Goal: Task Accomplishment & Management: Manage account settings

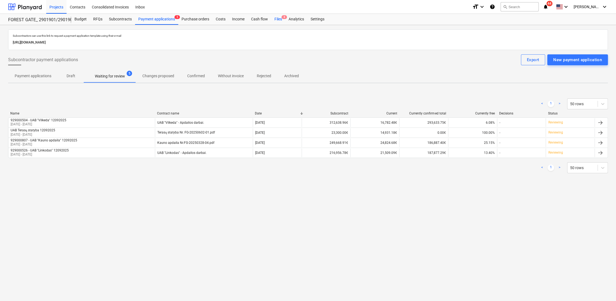
drag, startPoint x: 275, startPoint y: 18, endPoint x: 271, endPoint y: 18, distance: 4.9
click at [275, 18] on div "Files 8" at bounding box center [278, 19] width 14 height 11
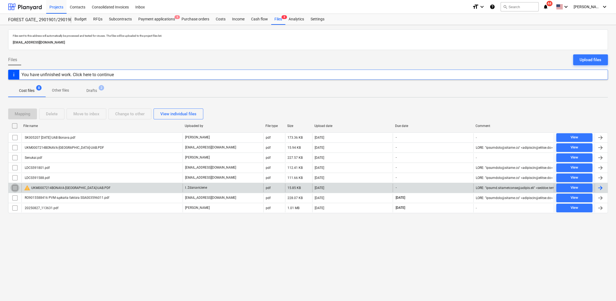
click at [13, 187] on input "checkbox" at bounding box center [15, 187] width 9 height 9
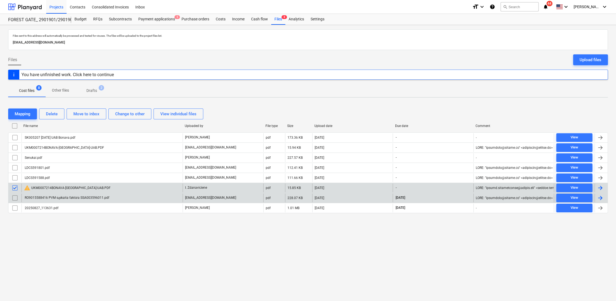
click at [17, 195] on input "checkbox" at bounding box center [15, 197] width 9 height 9
click at [58, 112] on button "Delete" at bounding box center [51, 113] width 25 height 11
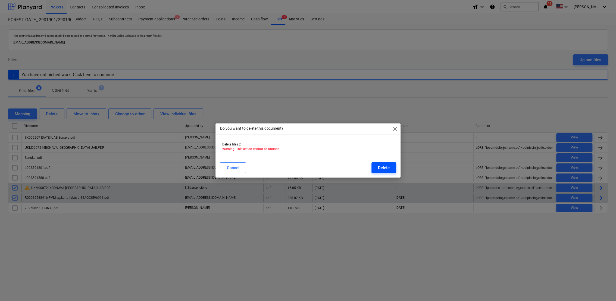
click at [379, 165] on div "Delete" at bounding box center [384, 167] width 12 height 7
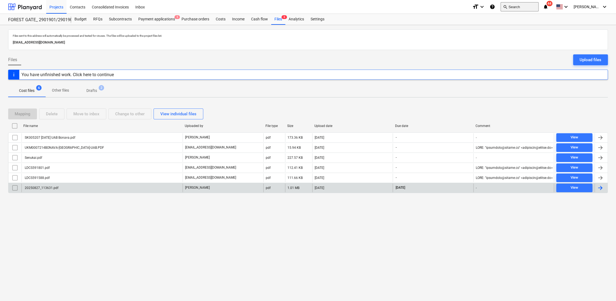
click at [522, 8] on button "search Search" at bounding box center [519, 6] width 38 height 9
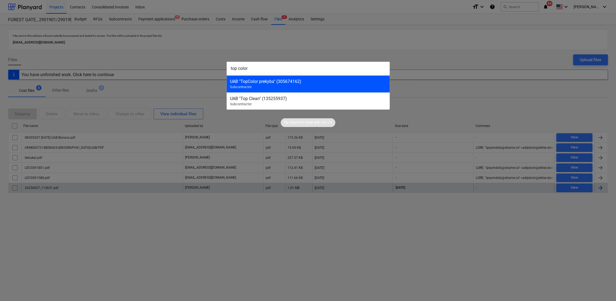
type input "top color"
click at [280, 85] on div "UAB "TopColor prekyba" (305674162) Subcontractor" at bounding box center [308, 83] width 163 height 17
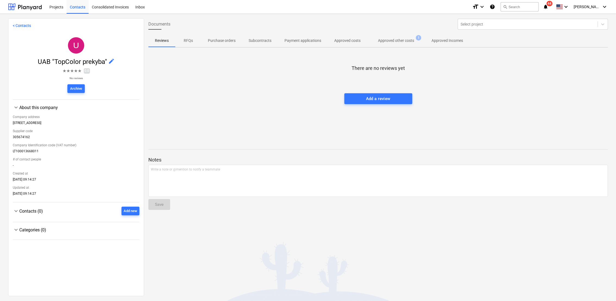
click at [406, 40] on p "Approved other costs" at bounding box center [396, 41] width 36 height 6
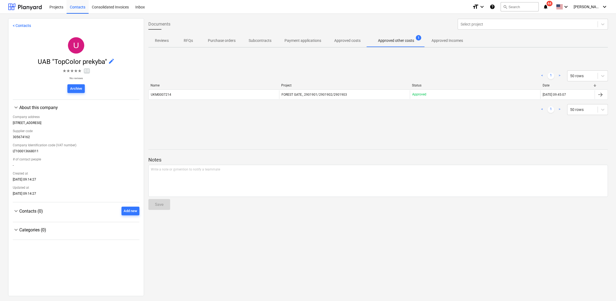
click at [599, 94] on div at bounding box center [600, 94] width 7 height 7
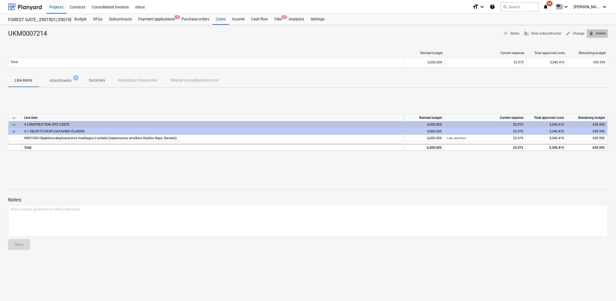
click at [601, 35] on span "delete Delete" at bounding box center [597, 33] width 17 height 6
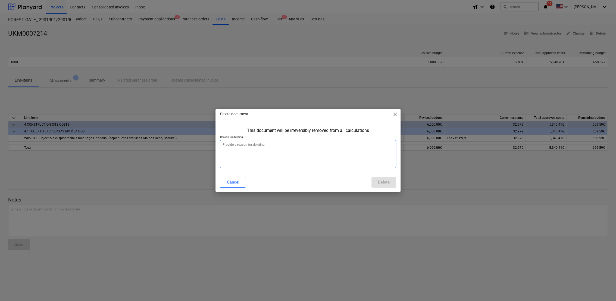
click at [277, 151] on textarea at bounding box center [308, 154] width 176 height 28
type textarea "x"
type textarea "b"
type textarea "x"
type textarea "bl"
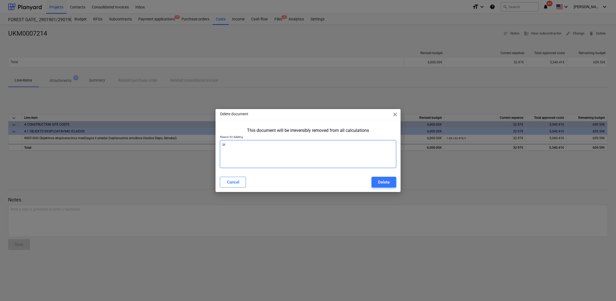
type textarea "x"
type textarea "blo"
type textarea "x"
type textarea "blog"
type textarea "x"
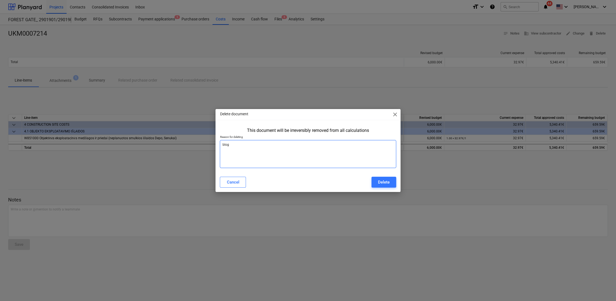
type textarea "bloga"
type textarea "x"
type textarea "blogai"
type textarea "x"
type textarea "blogai"
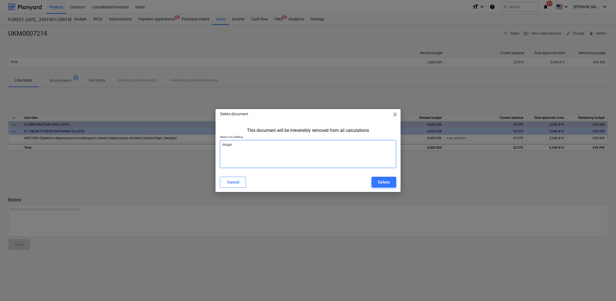
type textarea "x"
type textarea "blogai s"
type textarea "x"
type textarea "blogai su"
type textarea "x"
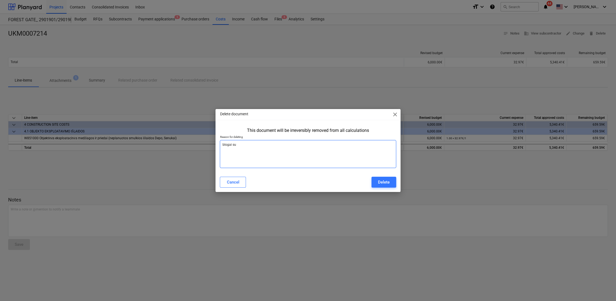
type textarea "blogai suv"
type textarea "x"
type textarea "blogai suve"
type textarea "x"
type textarea "blogai suves"
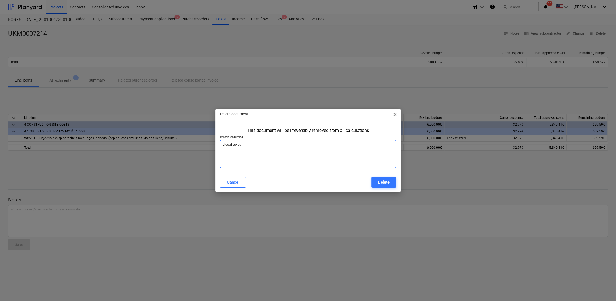
type textarea "x"
type textarea "blogai suvest"
type textarea "x"
type textarea "blogai suvesta"
click at [390, 178] on button "Delete" at bounding box center [383, 182] width 25 height 11
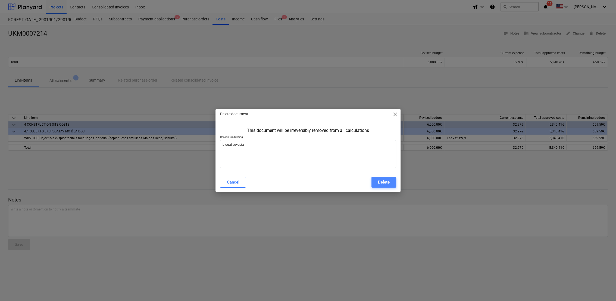
type textarea "x"
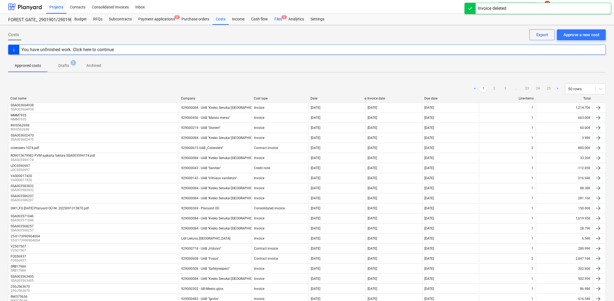
click at [280, 20] on div "Files 6" at bounding box center [278, 19] width 14 height 11
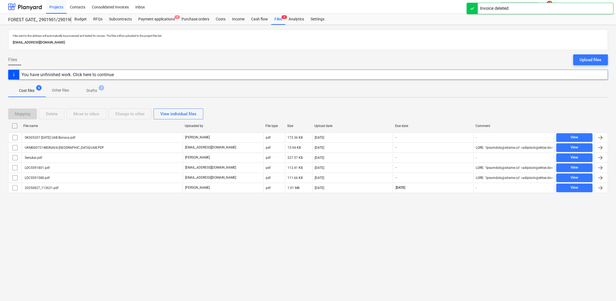
click at [89, 89] on p "Drafts" at bounding box center [91, 91] width 11 height 6
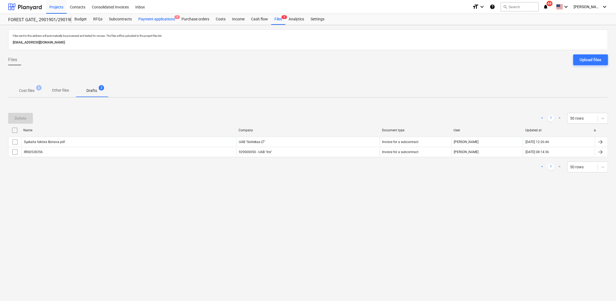
click at [170, 20] on div "Payment applications 5" at bounding box center [156, 19] width 43 height 11
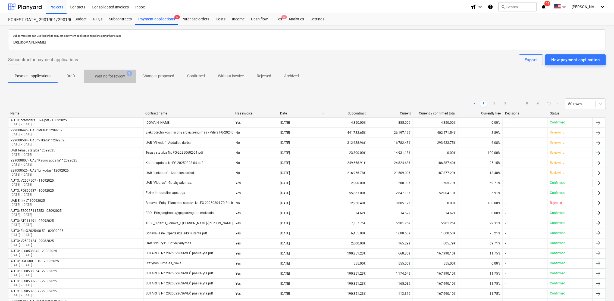
click at [105, 73] on p "Waiting for review" at bounding box center [110, 76] width 30 height 6
